Goal: Navigation & Orientation: Find specific page/section

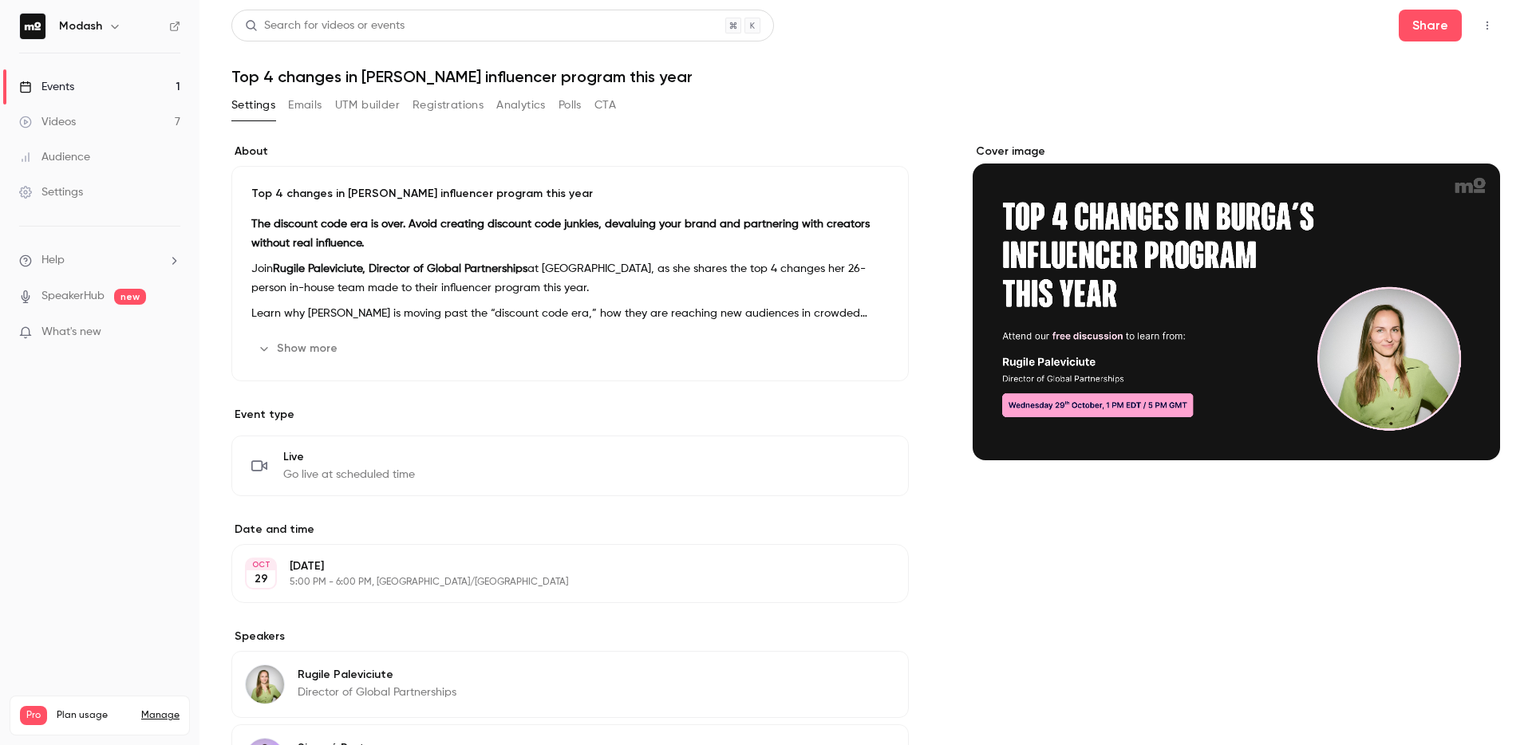
click at [80, 85] on link "Events 1" at bounding box center [99, 86] width 199 height 35
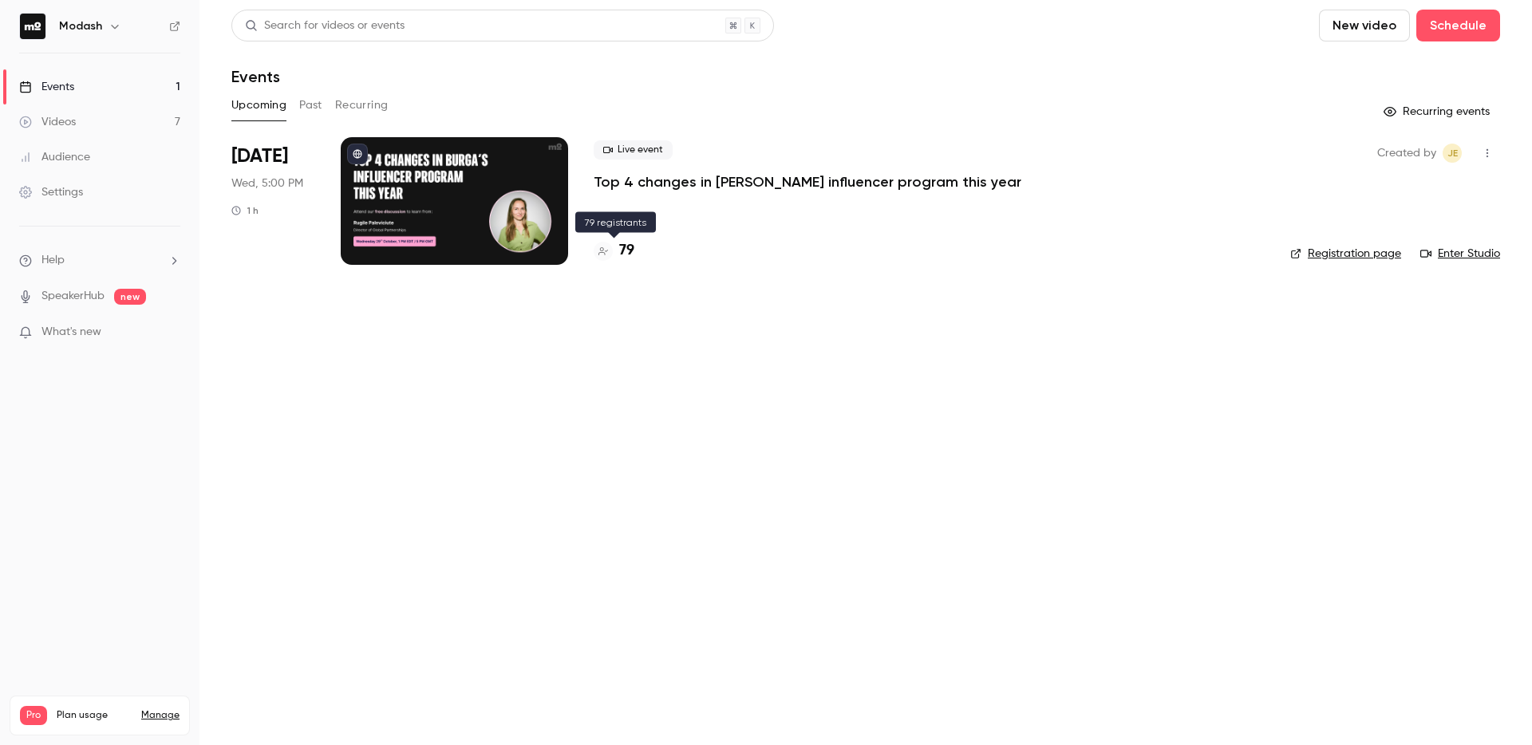
click at [615, 254] on div "79" at bounding box center [614, 251] width 41 height 22
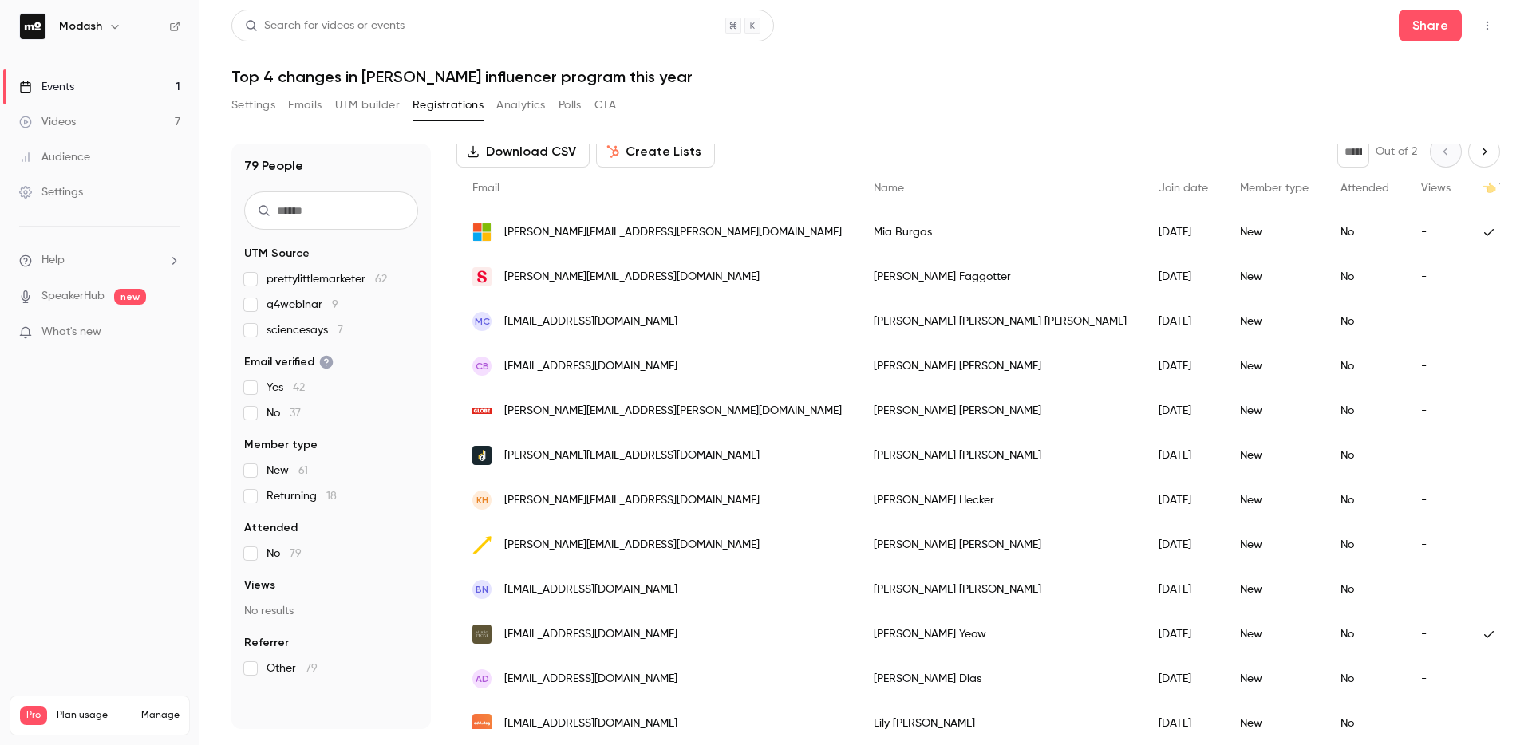
scroll to position [96, 0]
